Goal: Task Accomplishment & Management: Manage account settings

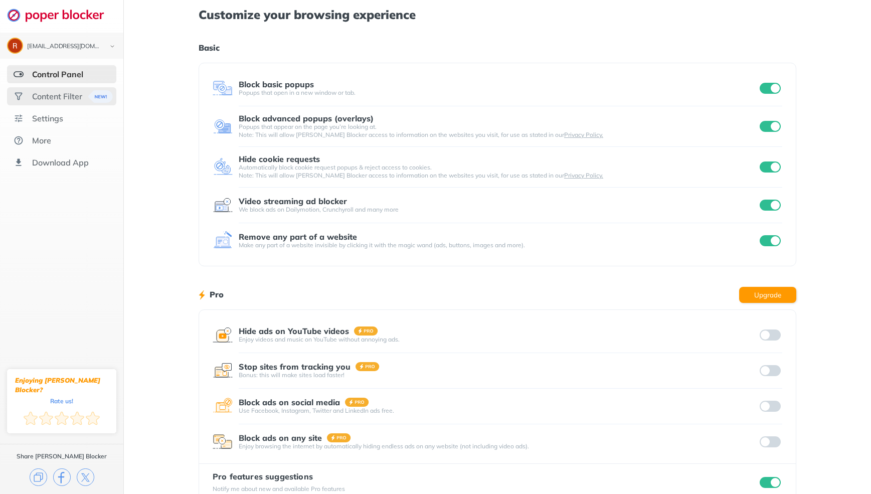
click at [68, 95] on div "Content Filter" at bounding box center [57, 96] width 50 height 10
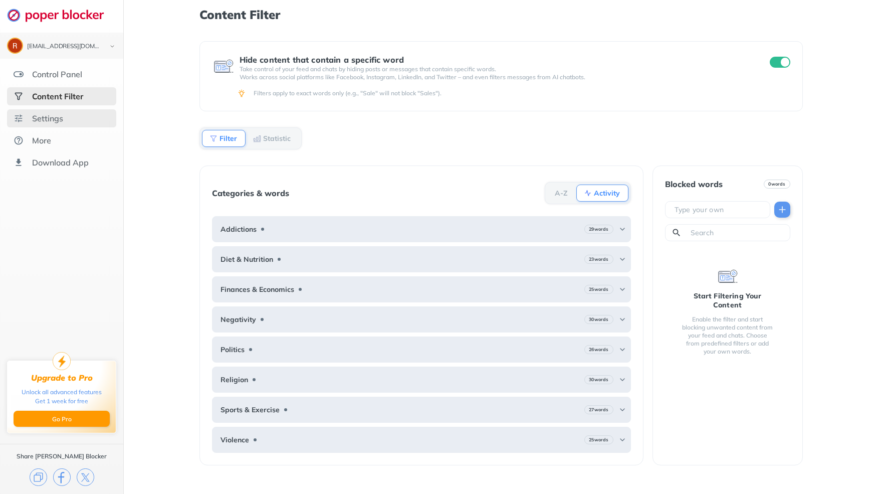
click at [45, 119] on div "Settings" at bounding box center [47, 118] width 31 height 10
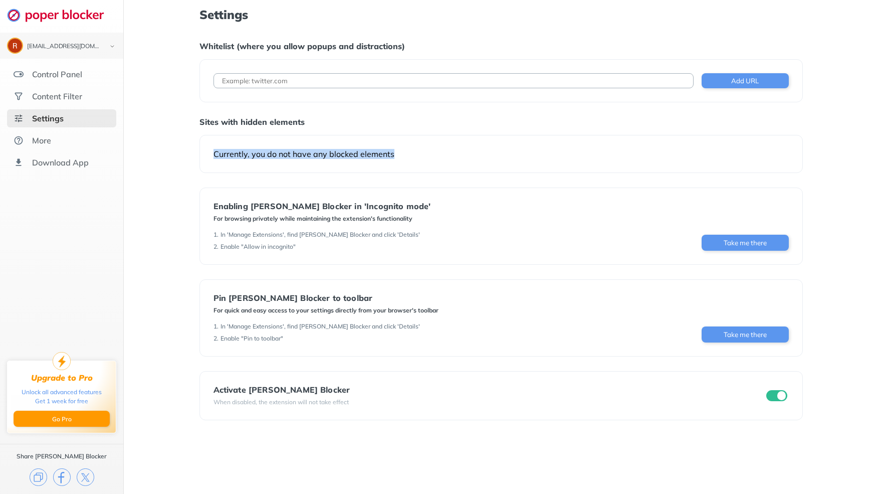
drag, startPoint x: 390, startPoint y: 156, endPoint x: 203, endPoint y: 154, distance: 187.5
click at [203, 154] on div "Currently, you do not have any blocked elements" at bounding box center [500, 154] width 603 height 38
click at [434, 160] on div "Currently, you do not have any blocked elements" at bounding box center [500, 154] width 603 height 38
click at [257, 81] on input at bounding box center [454, 80] width 480 height 15
type input "d2h*.*"
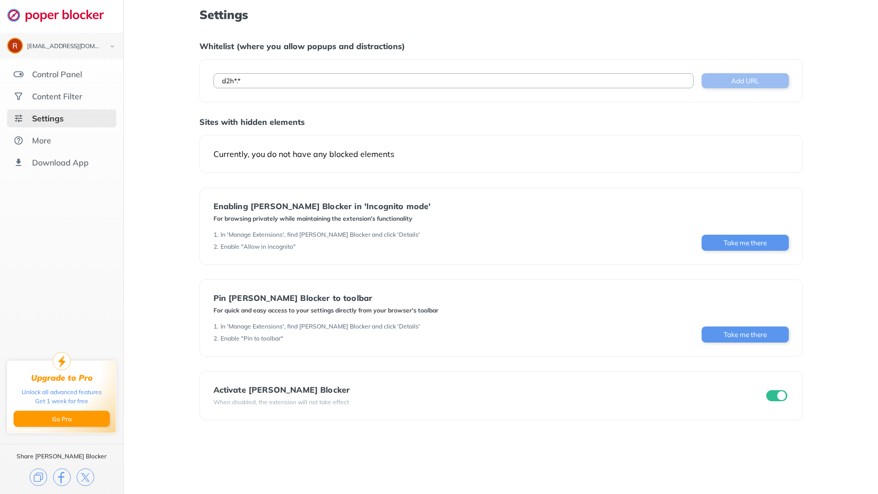
click at [748, 81] on button "Add URL" at bounding box center [745, 80] width 87 height 15
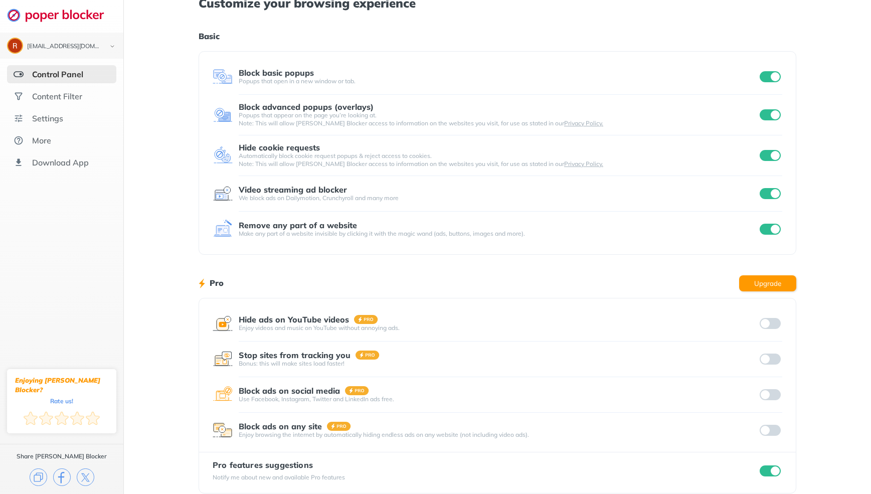
scroll to position [25, 0]
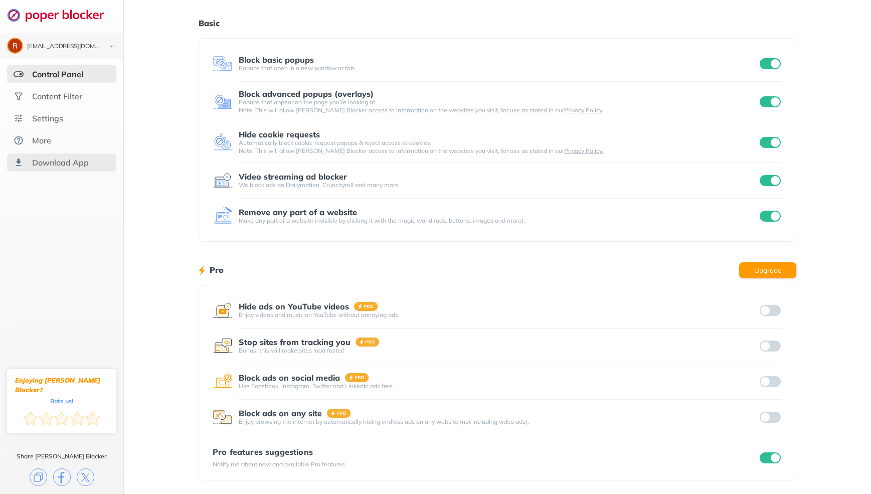
click at [52, 161] on div "Download App" at bounding box center [60, 162] width 57 height 10
